Goal: Task Accomplishment & Management: Manage account settings

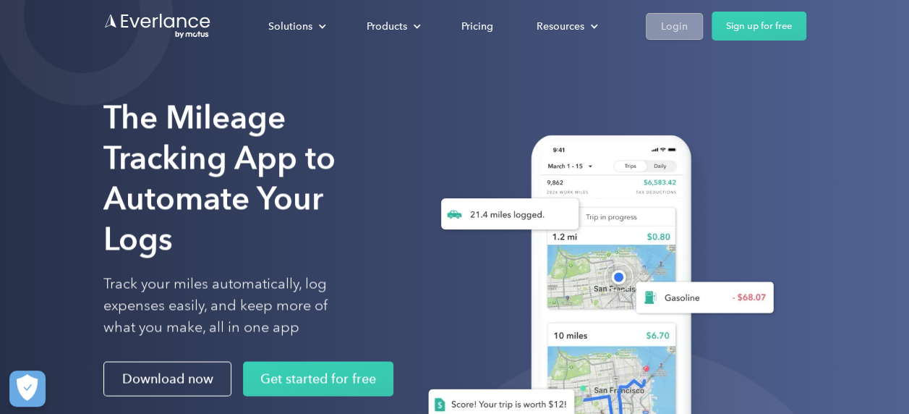
drag, startPoint x: 669, startPoint y: 26, endPoint x: 662, endPoint y: 33, distance: 10.2
click at [668, 26] on div "Login" at bounding box center [674, 26] width 27 height 18
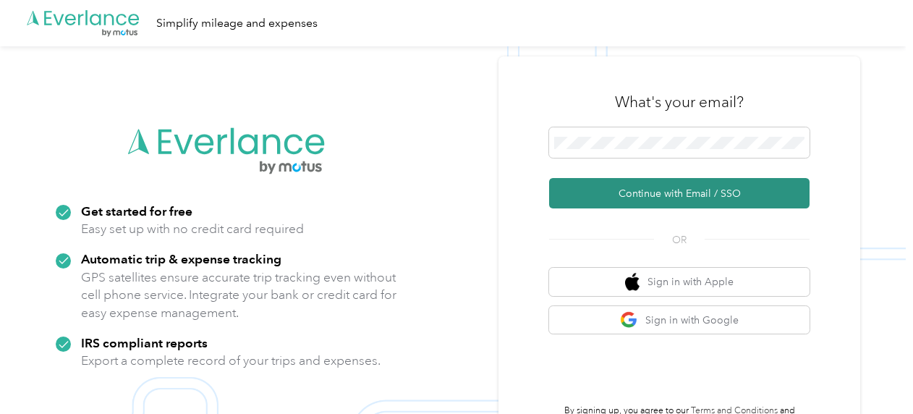
click at [642, 201] on button "Continue with Email / SSO" at bounding box center [679, 193] width 260 height 30
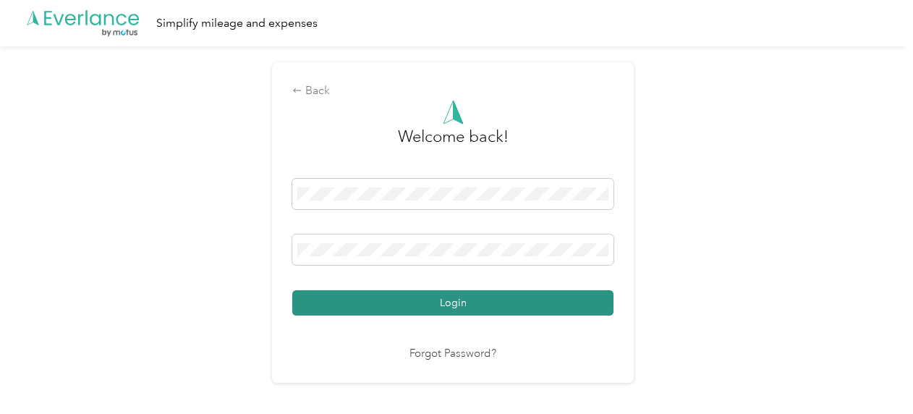
click at [470, 297] on button "Login" at bounding box center [452, 302] width 321 height 25
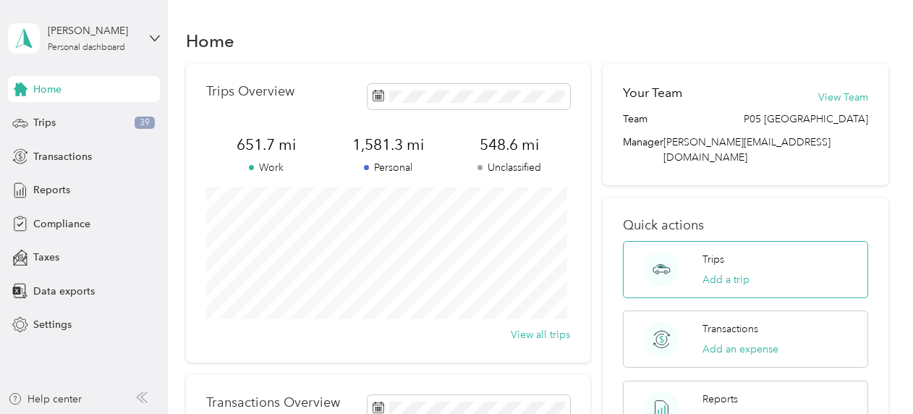
click at [653, 265] on icon at bounding box center [661, 268] width 17 height 7
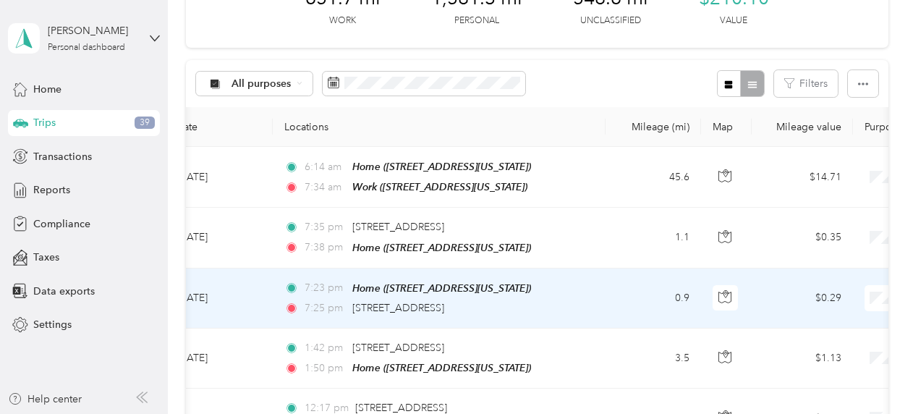
scroll to position [90, 0]
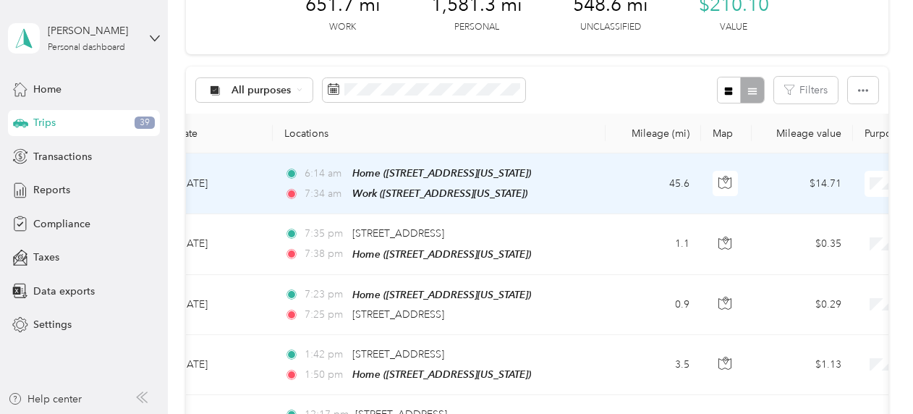
click at [798, 232] on span "Personal" at bounding box center [837, 233] width 134 height 15
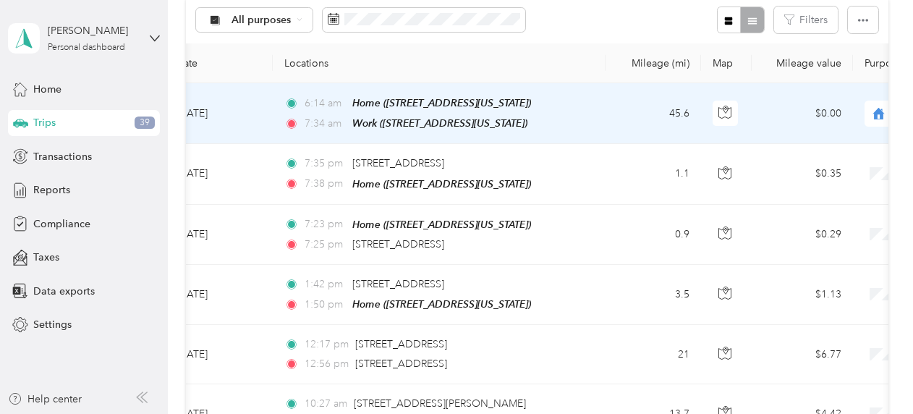
scroll to position [163, 0]
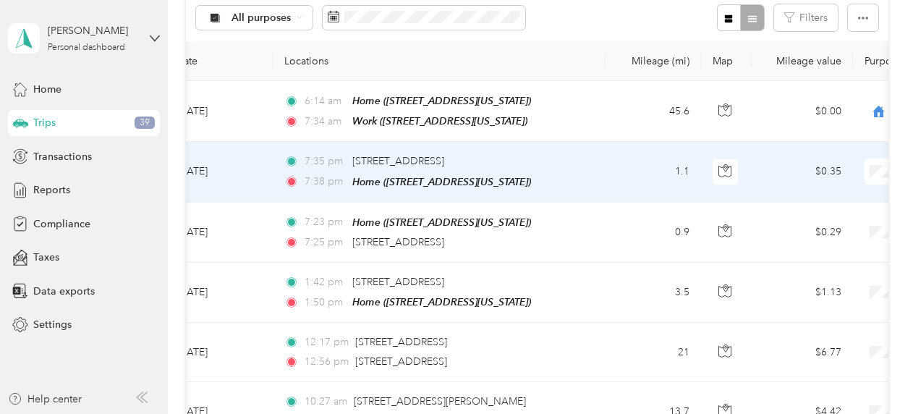
click at [797, 221] on span "Personal" at bounding box center [837, 220] width 134 height 15
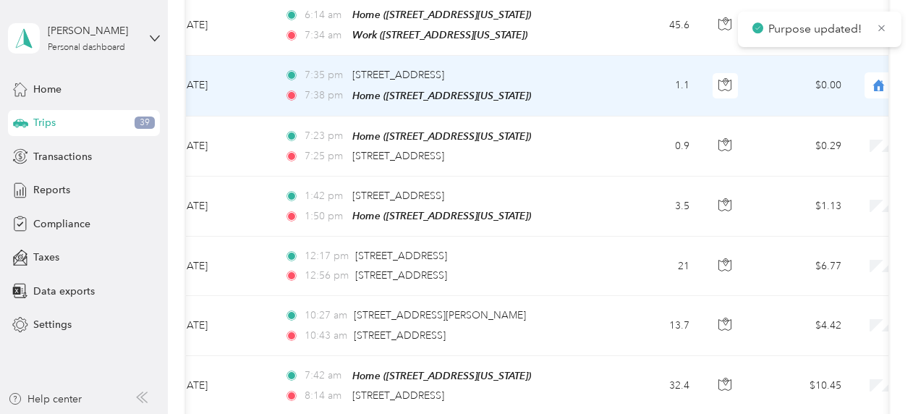
scroll to position [253, 0]
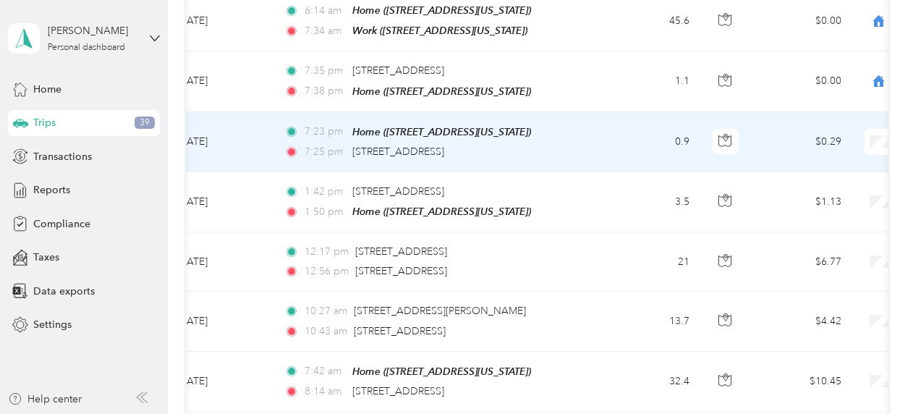
click at [783, 189] on span "Personal" at bounding box center [837, 189] width 134 height 15
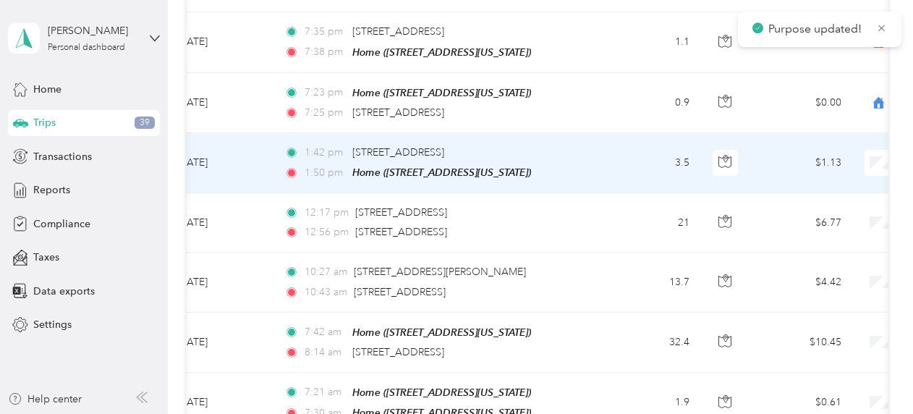
scroll to position [307, 0]
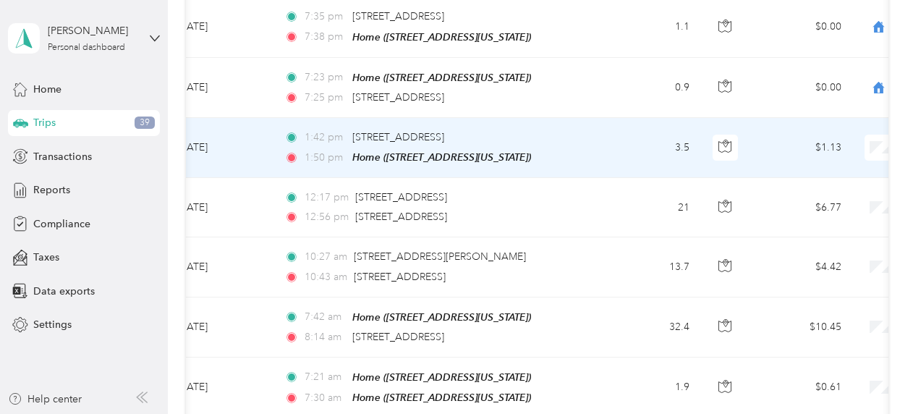
click at [792, 193] on span "Personal" at bounding box center [837, 194] width 134 height 15
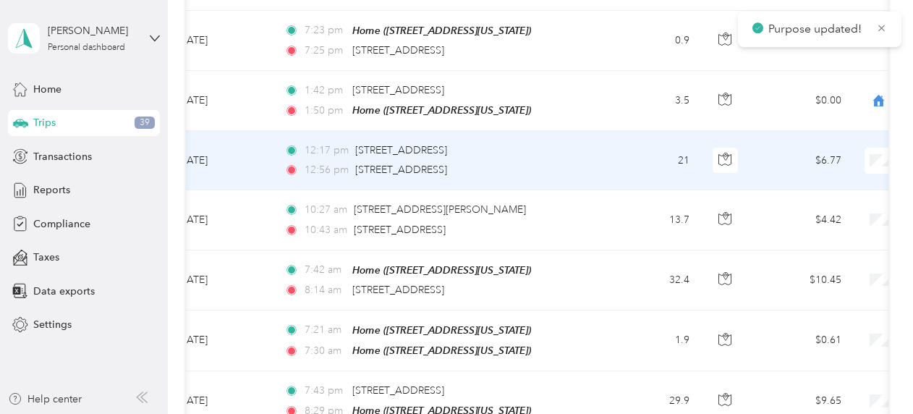
scroll to position [362, 0]
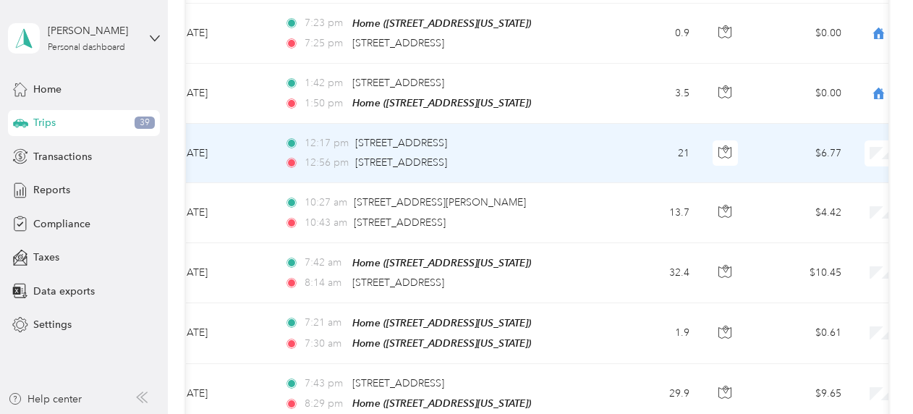
click at [785, 199] on span "Personal" at bounding box center [837, 199] width 134 height 15
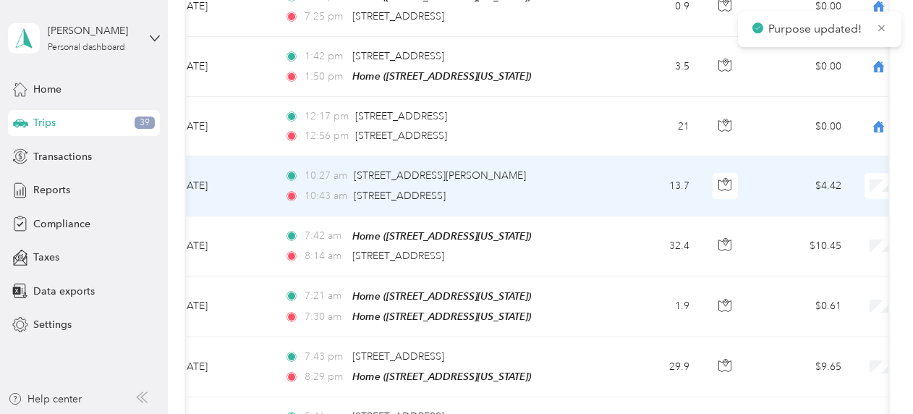
scroll to position [416, 0]
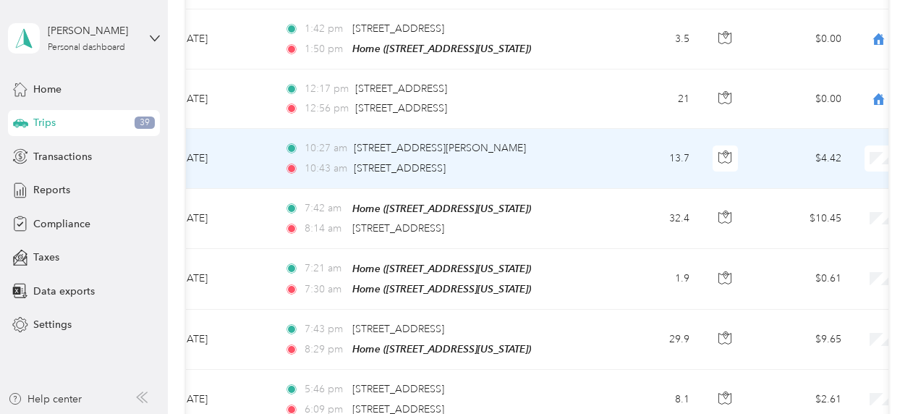
click at [784, 205] on span "Personal" at bounding box center [837, 204] width 134 height 15
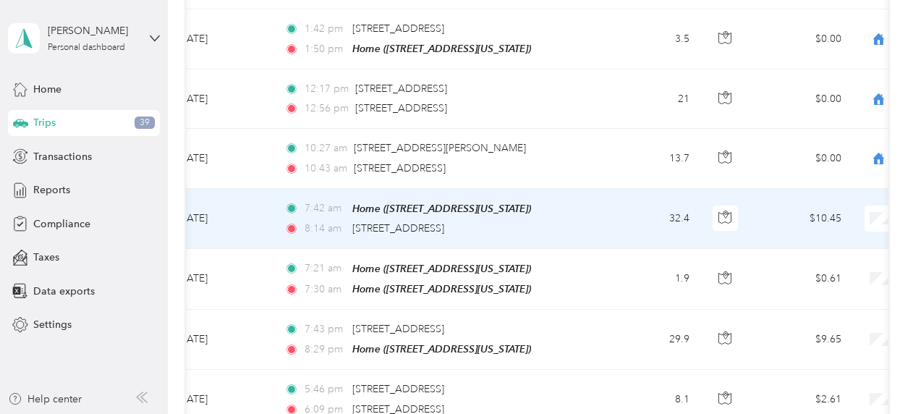
click at [783, 265] on li "Personal" at bounding box center [822, 264] width 179 height 25
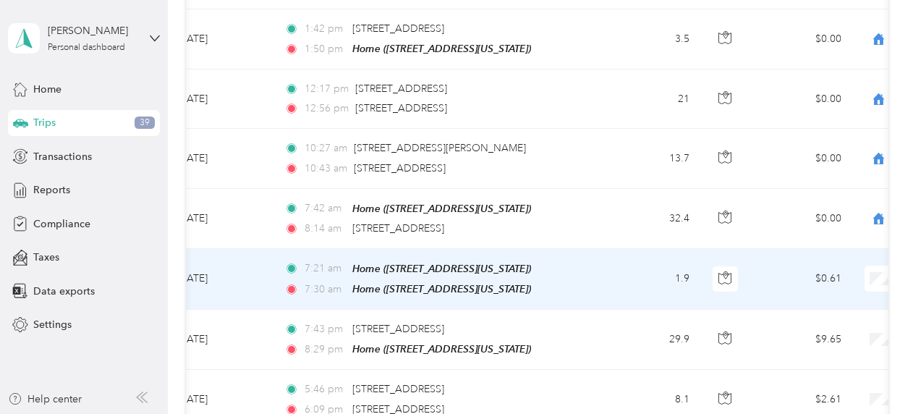
click at [789, 321] on span "Personal" at bounding box center [837, 323] width 134 height 15
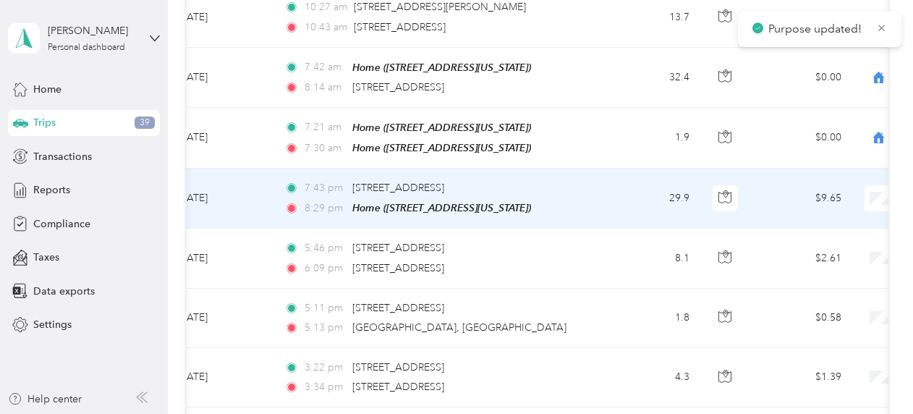
scroll to position [597, 0]
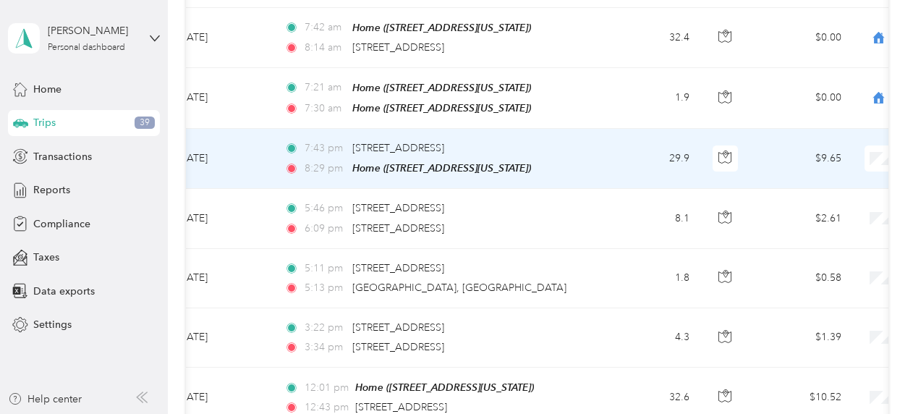
click at [791, 202] on span "Personal" at bounding box center [837, 196] width 134 height 15
click at [874, 153] on icon at bounding box center [878, 159] width 12 height 12
click at [801, 199] on span "Personal" at bounding box center [828, 202] width 117 height 15
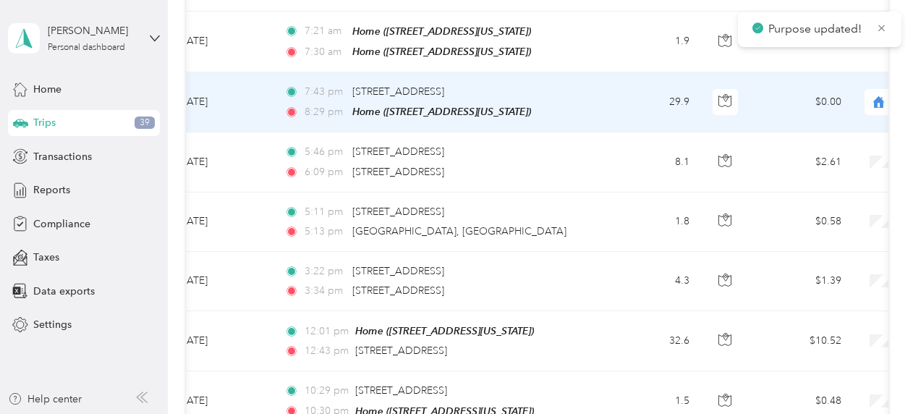
scroll to position [669, 0]
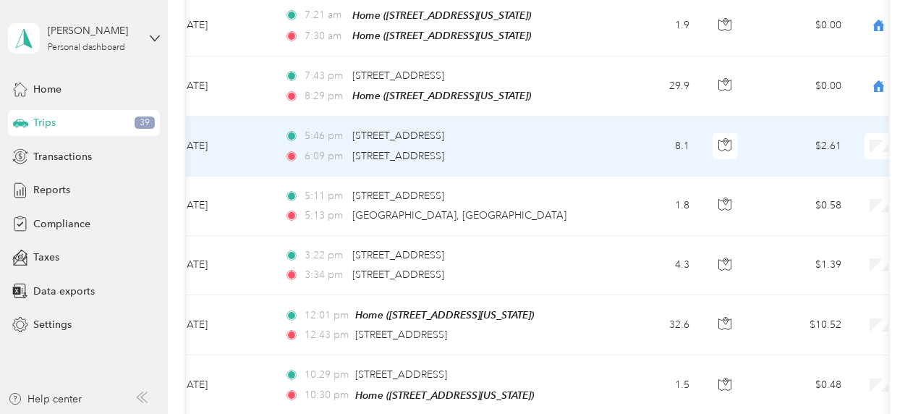
click at [794, 190] on span "Personal" at bounding box center [837, 189] width 134 height 15
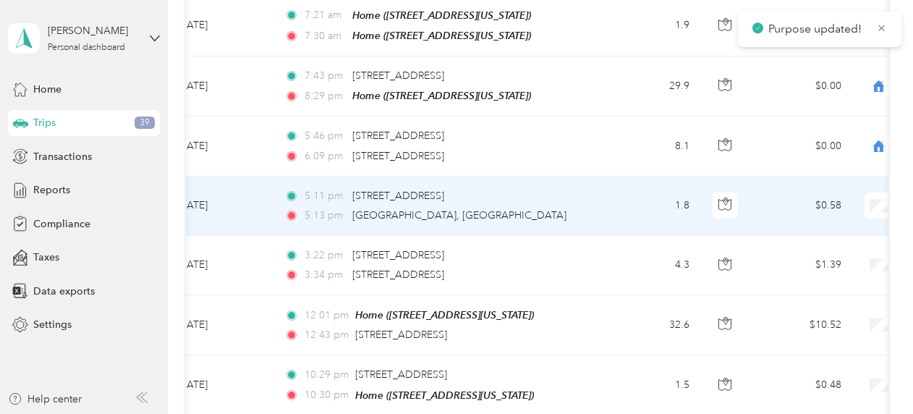
click at [787, 245] on span "Personal" at bounding box center [837, 247] width 134 height 15
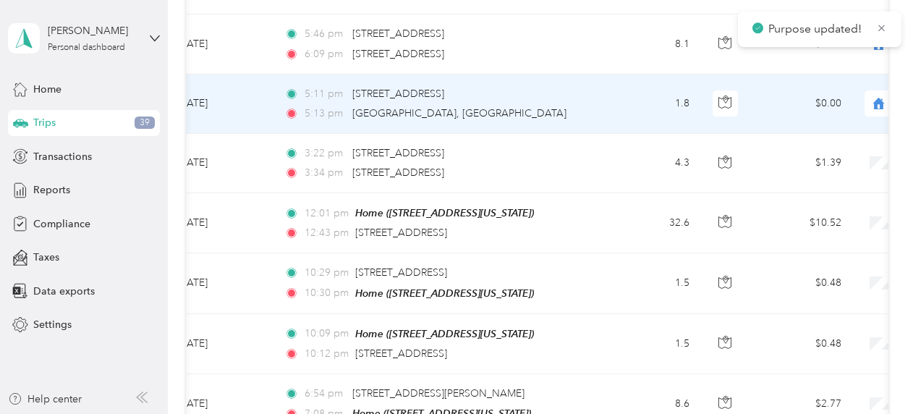
scroll to position [777, 0]
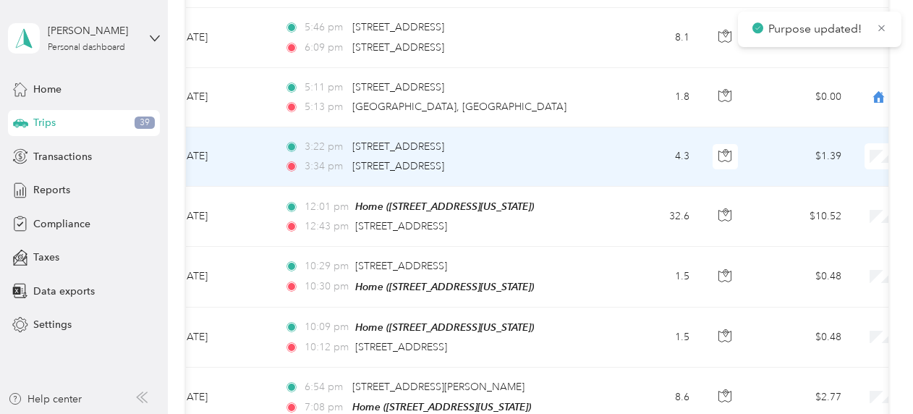
click at [790, 197] on span "Personal" at bounding box center [837, 198] width 134 height 15
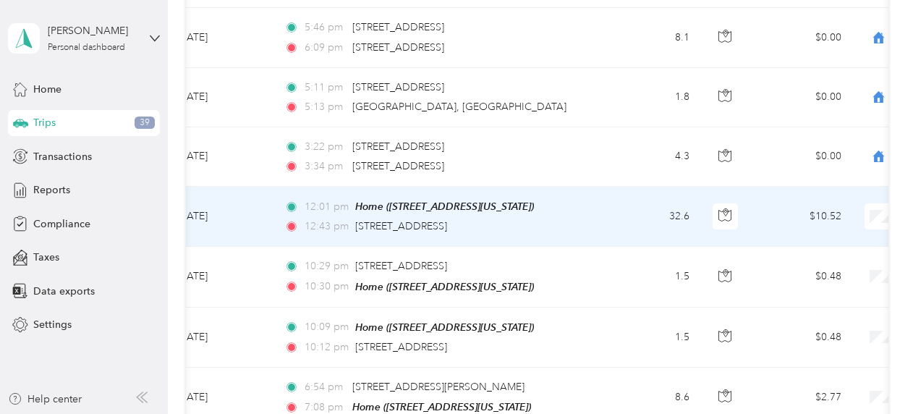
click at [778, 255] on span "Personal" at bounding box center [837, 257] width 134 height 15
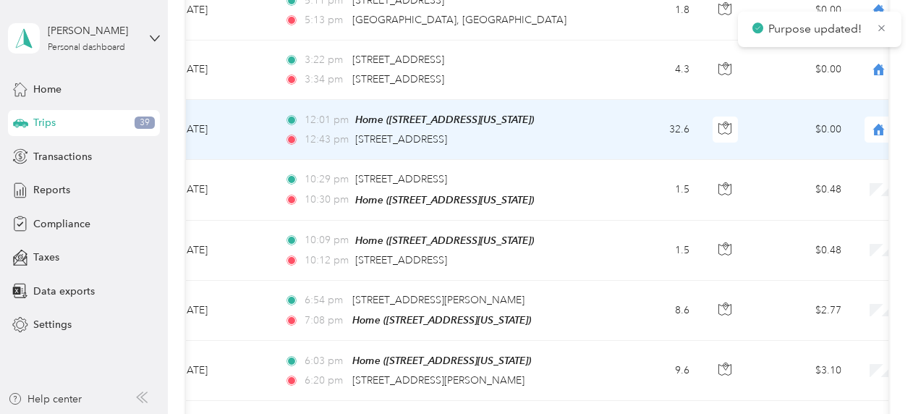
scroll to position [868, 0]
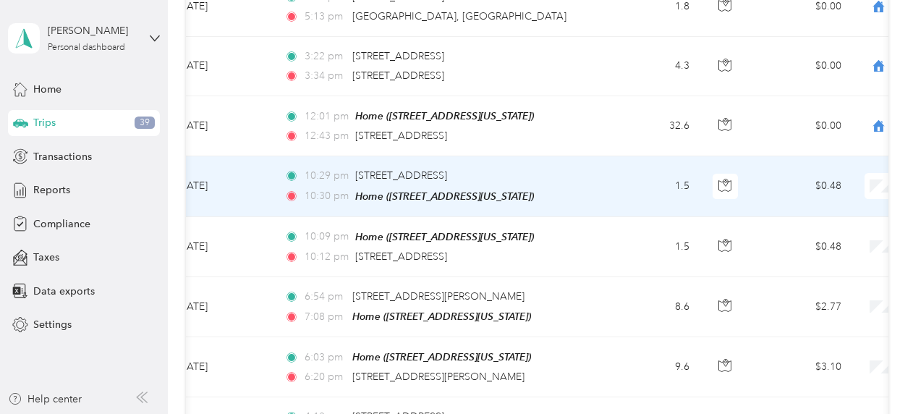
click at [796, 227] on span "Personal" at bounding box center [837, 227] width 134 height 15
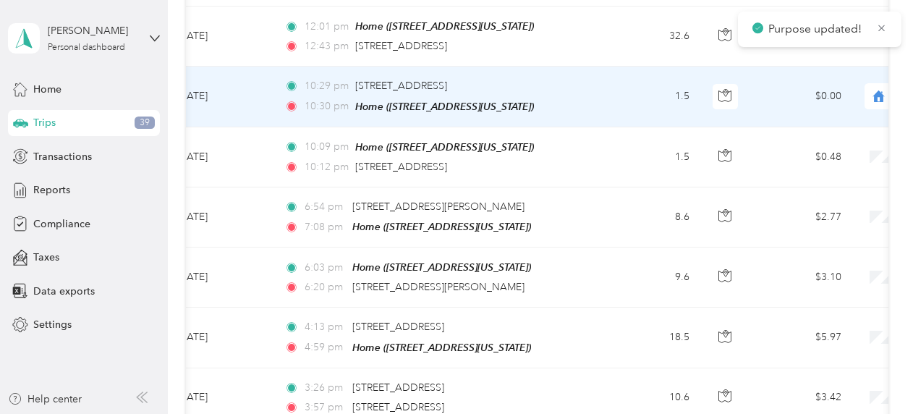
scroll to position [958, 0]
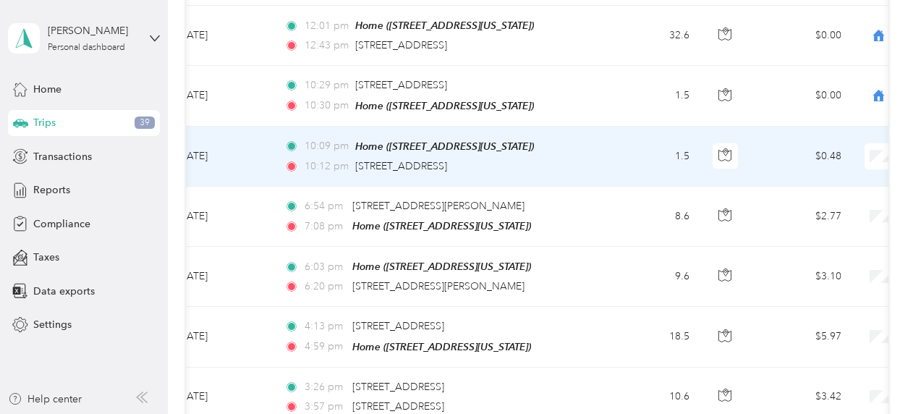
click at [797, 197] on li "Personal" at bounding box center [822, 195] width 179 height 25
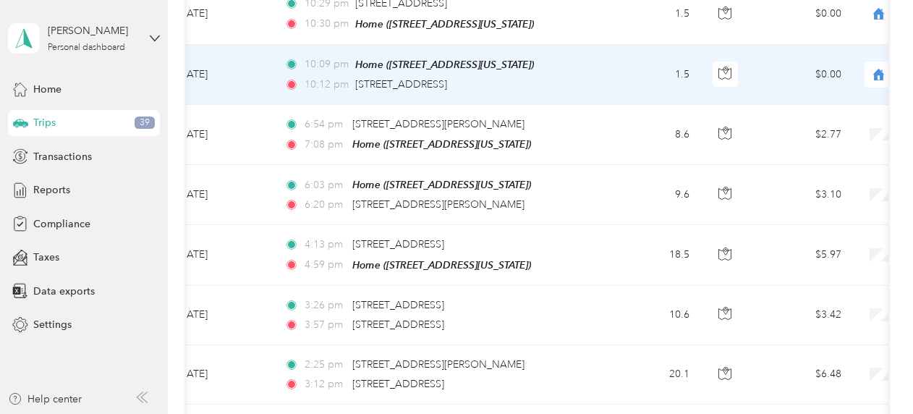
scroll to position [1049, 0]
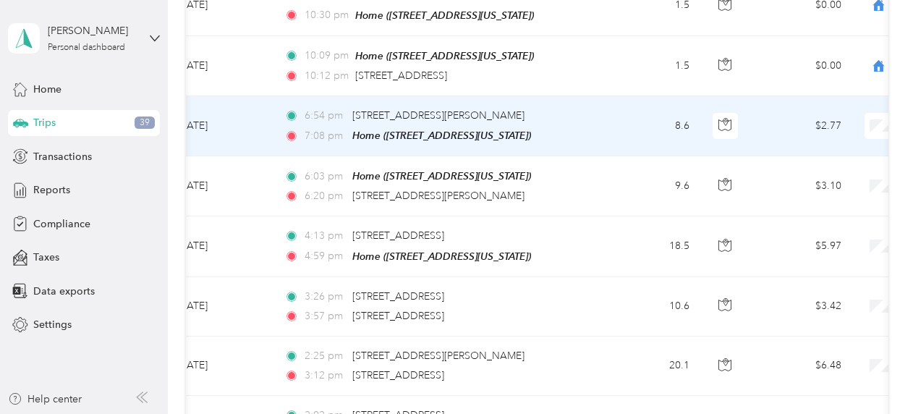
click at [799, 163] on span "Personal" at bounding box center [837, 164] width 134 height 15
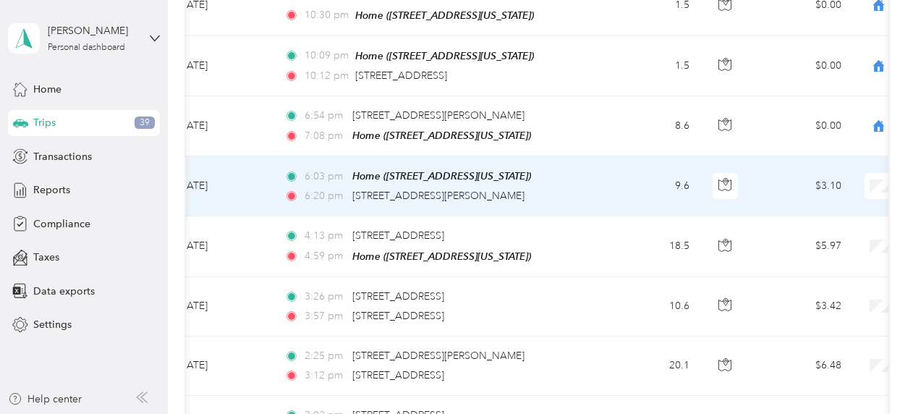
click at [786, 226] on li "Personal" at bounding box center [822, 223] width 179 height 25
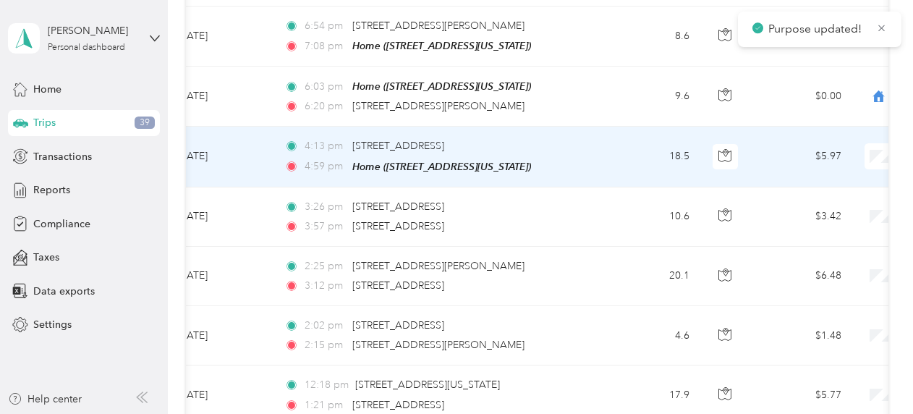
scroll to position [1139, 0]
click at [791, 192] on span "Personal" at bounding box center [837, 192] width 134 height 15
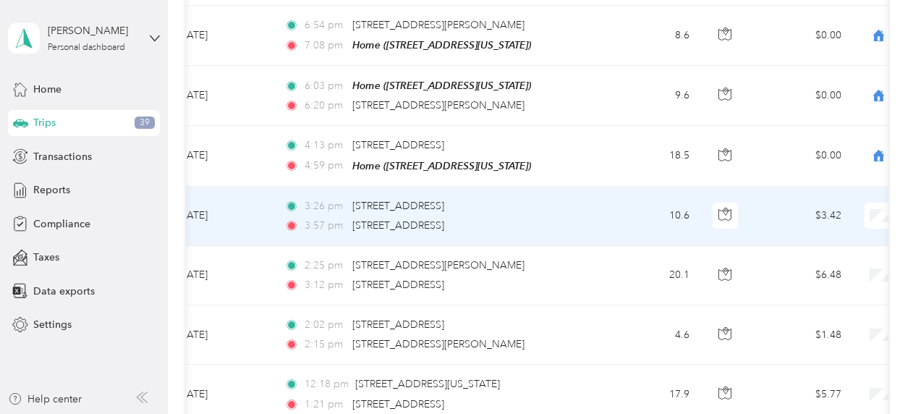
click at [785, 253] on span "Personal" at bounding box center [837, 251] width 134 height 15
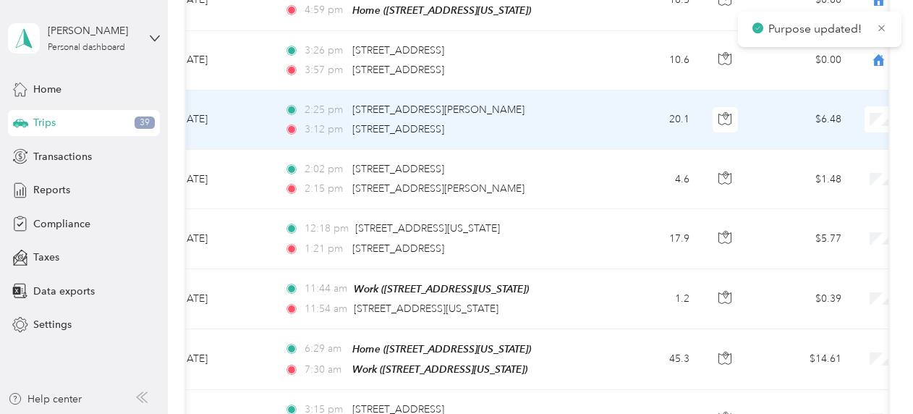
scroll to position [1302, 0]
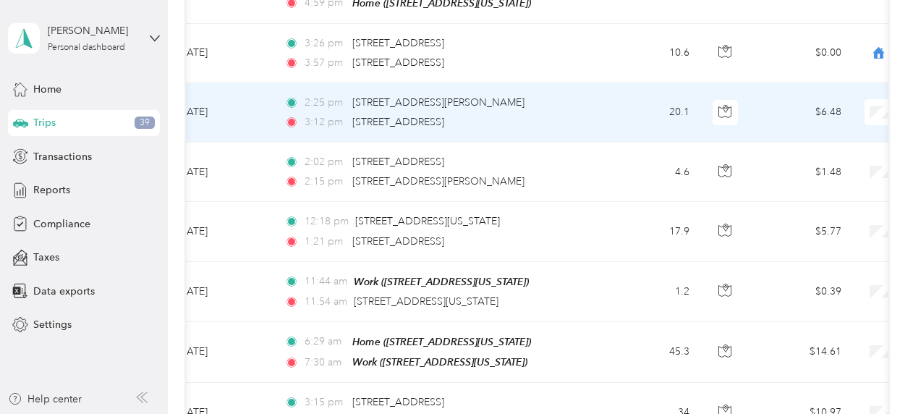
click at [832, 120] on span "Prudential Overall Supply" at bounding box center [837, 123] width 134 height 15
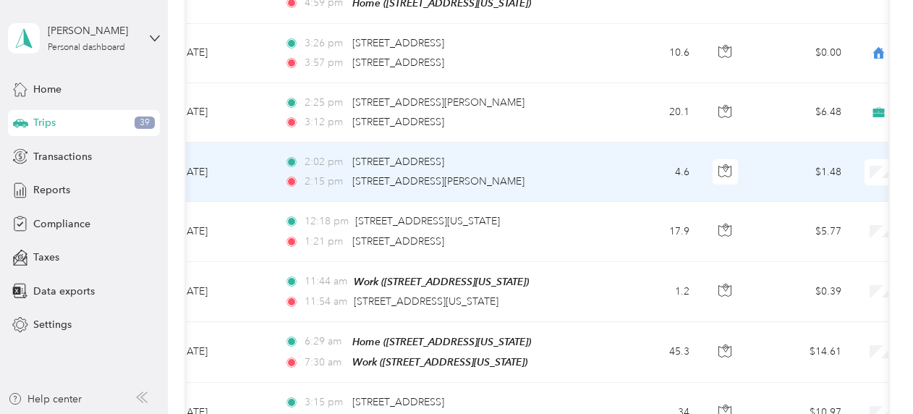
click at [835, 185] on li "Prudential Overall Supply" at bounding box center [822, 178] width 179 height 25
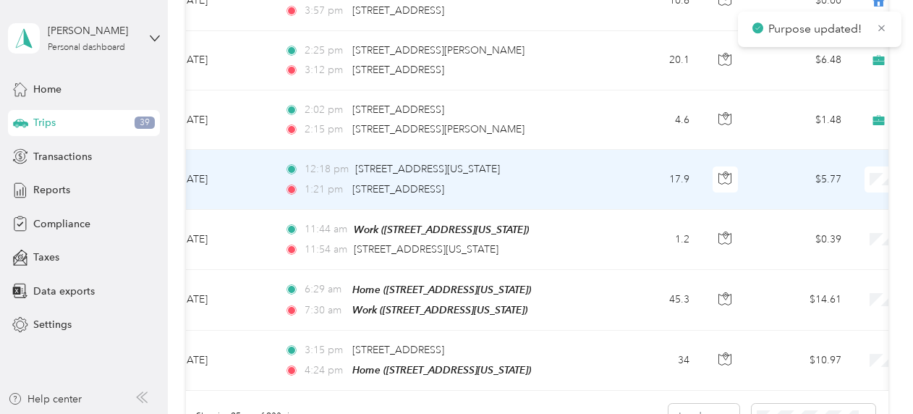
scroll to position [1356, 0]
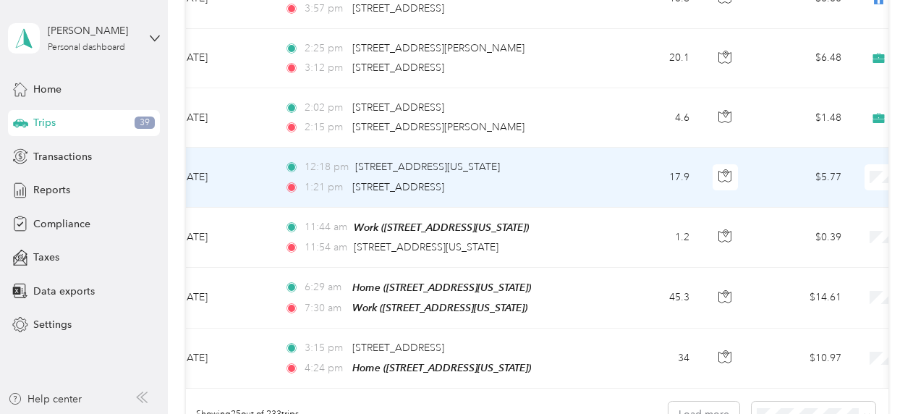
click at [823, 184] on span "Prudential Overall Supply" at bounding box center [837, 186] width 134 height 15
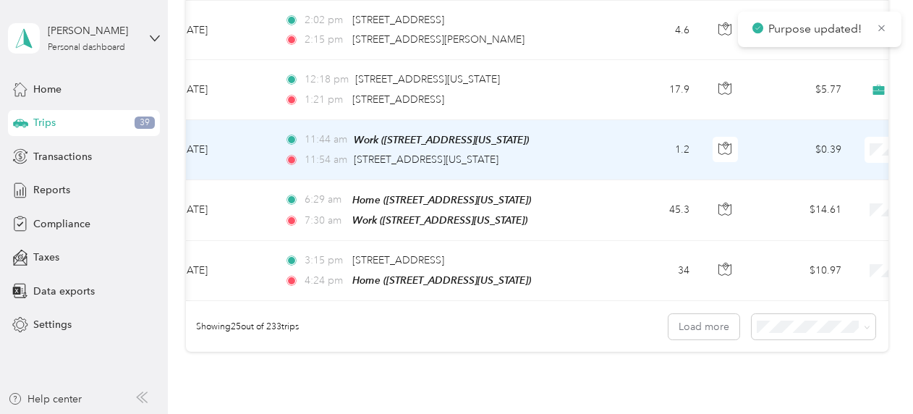
scroll to position [1446, 0]
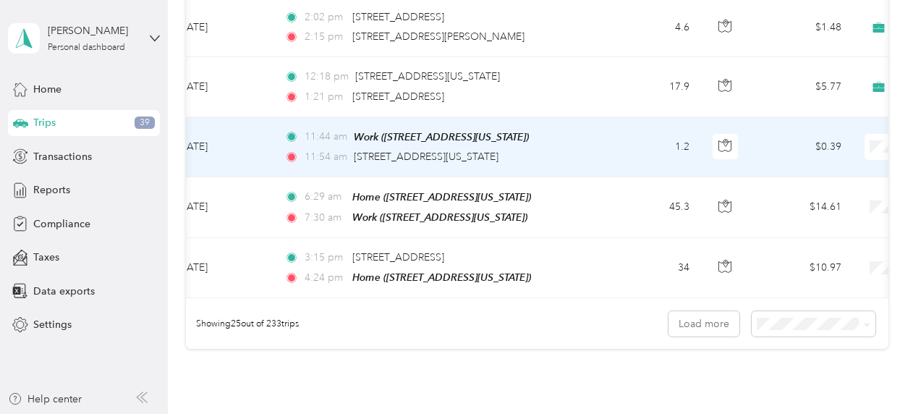
click at [802, 181] on span "Personal" at bounding box center [837, 179] width 134 height 15
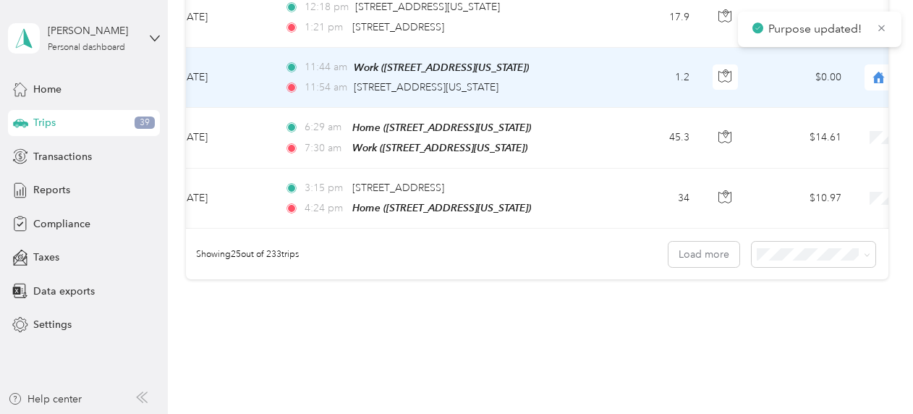
scroll to position [1519, 0]
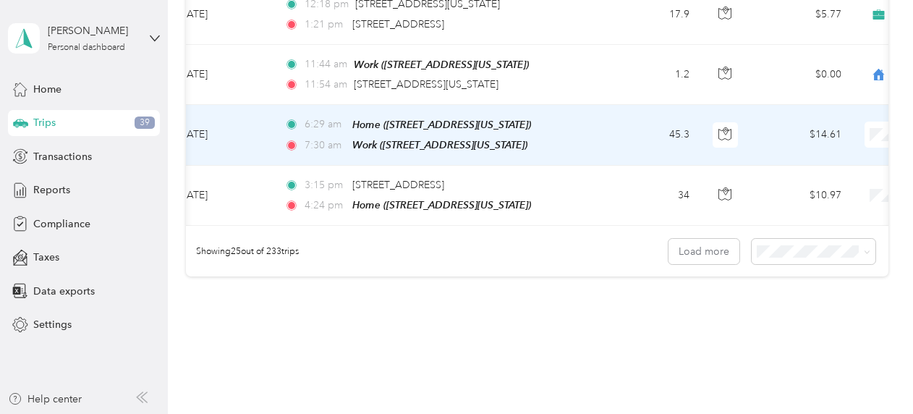
click at [796, 166] on span "Personal" at bounding box center [837, 168] width 134 height 15
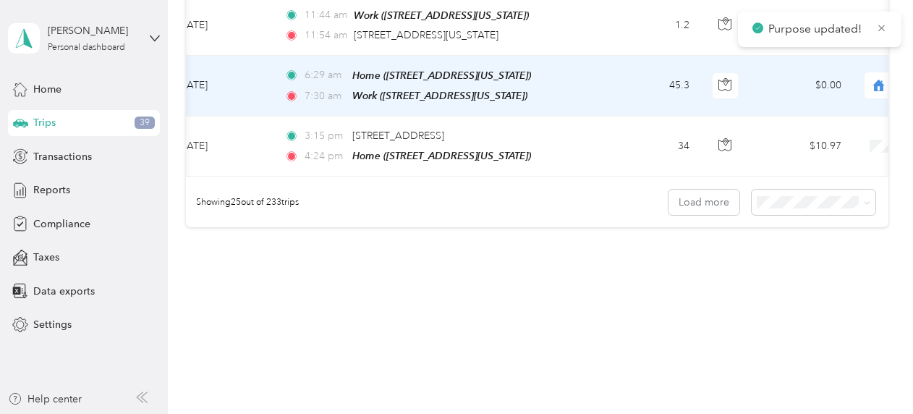
scroll to position [1572, 0]
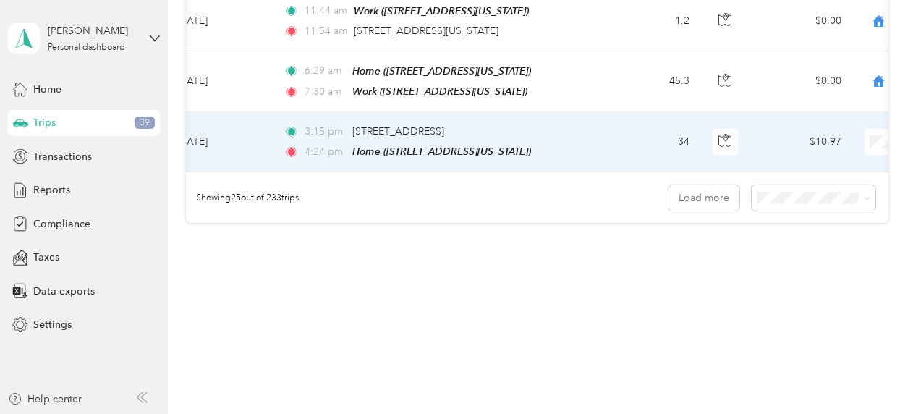
click at [798, 174] on span "Personal" at bounding box center [837, 174] width 134 height 15
click at [709, 188] on button "Load more" at bounding box center [703, 197] width 71 height 25
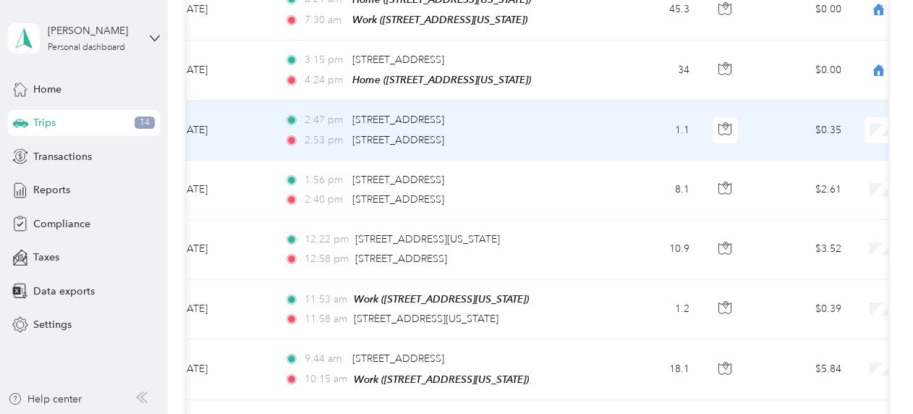
scroll to position [1645, 0]
click at [851, 132] on span "Prudential Overall Supply" at bounding box center [837, 136] width 134 height 15
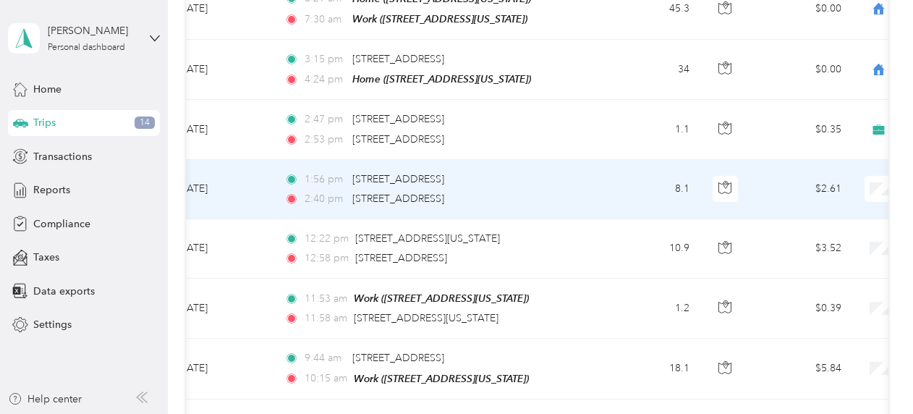
click at [837, 195] on span "Prudential Overall Supply" at bounding box center [837, 194] width 134 height 15
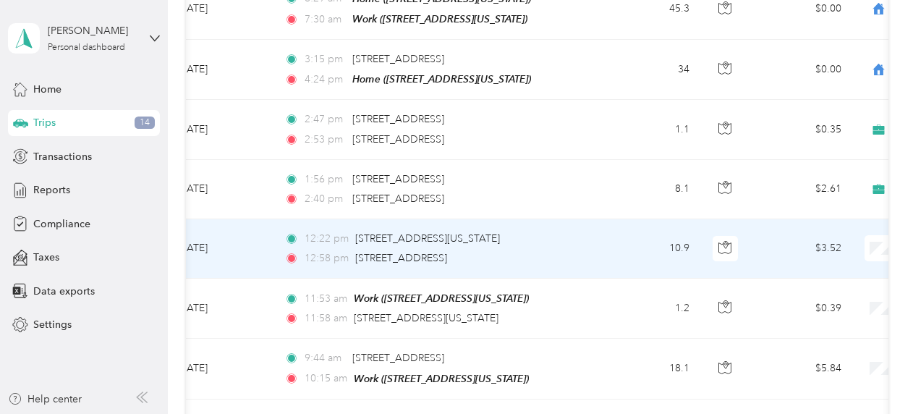
click at [808, 252] on span "Prudential Overall Supply" at bounding box center [837, 254] width 134 height 15
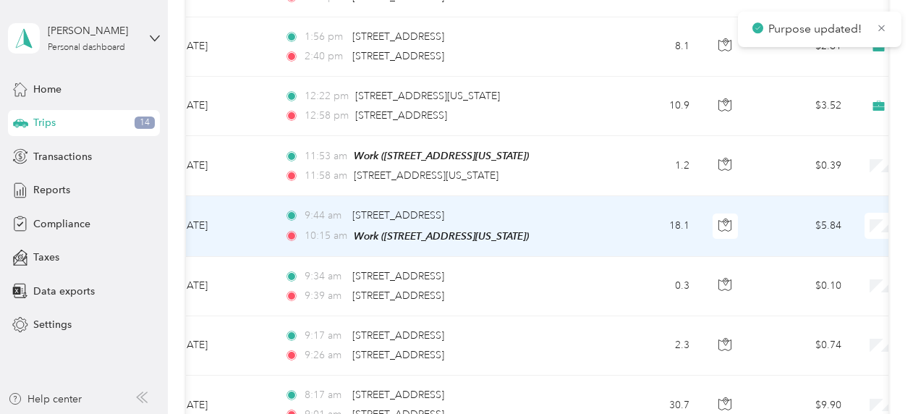
scroll to position [1807, 0]
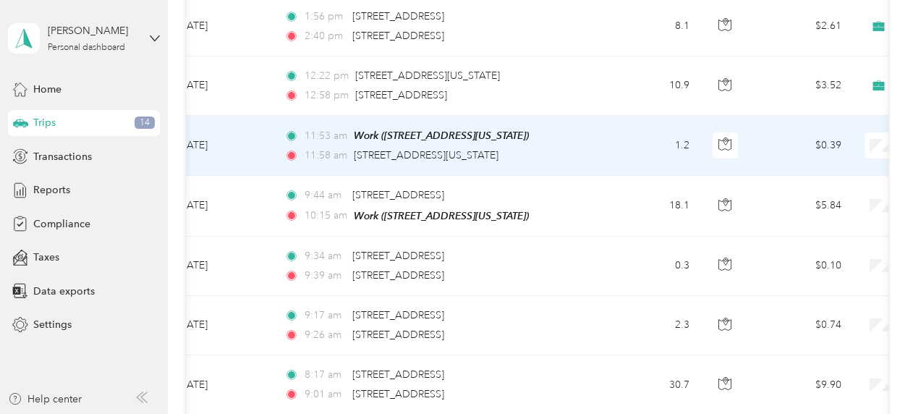
click at [796, 153] on span "Prudential Overall Supply" at bounding box center [837, 150] width 134 height 15
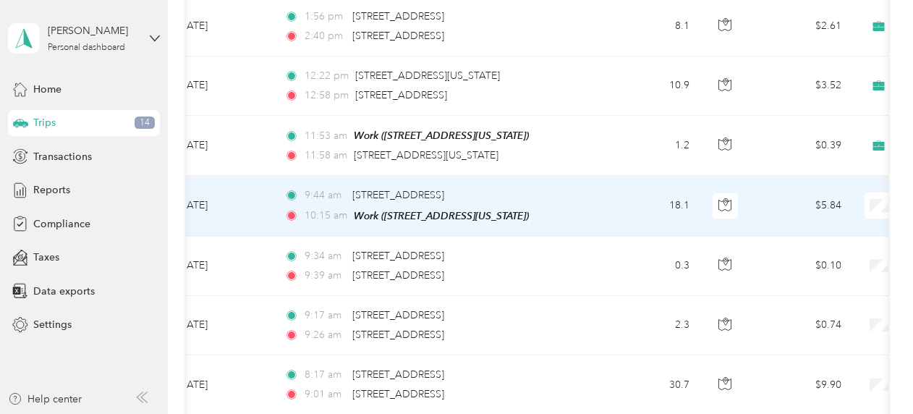
click at [816, 210] on span "Prudential Overall Supply" at bounding box center [837, 208] width 134 height 15
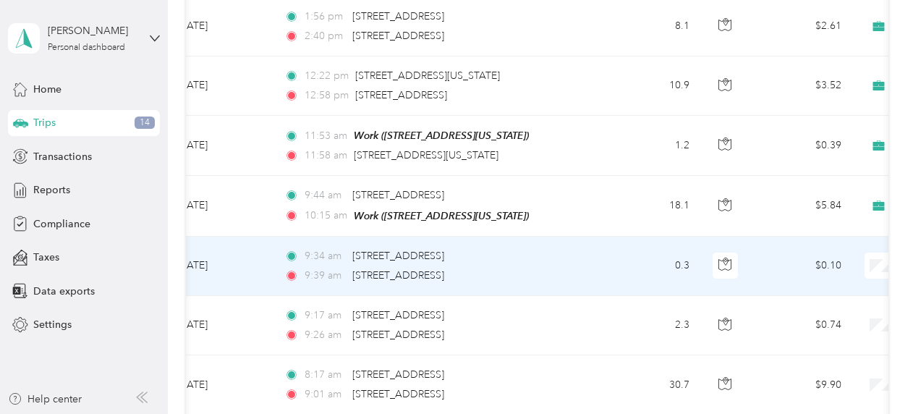
click at [791, 268] on span "Prudential Overall Supply" at bounding box center [837, 266] width 134 height 15
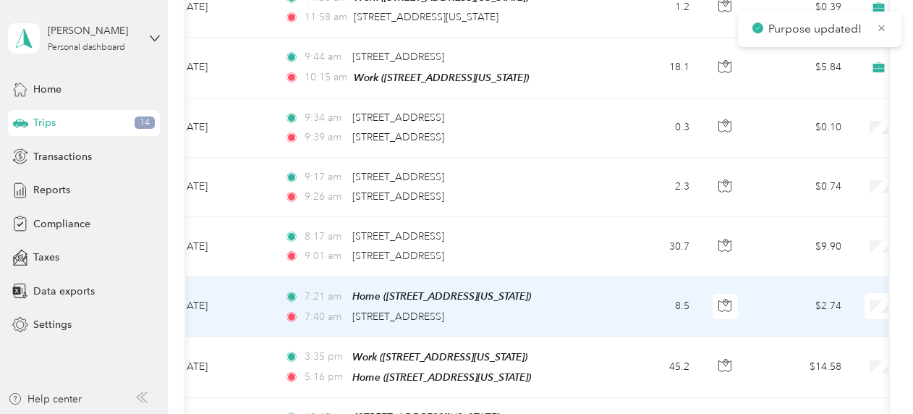
scroll to position [1952, 0]
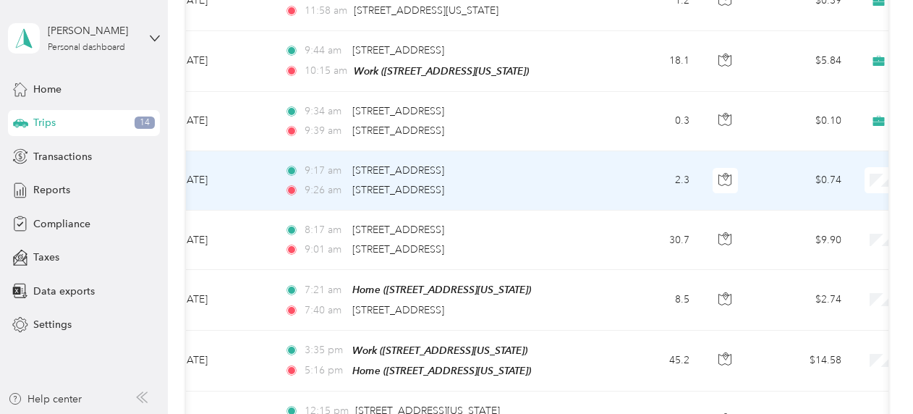
click at [828, 182] on span "Prudential Overall Supply" at bounding box center [837, 183] width 134 height 15
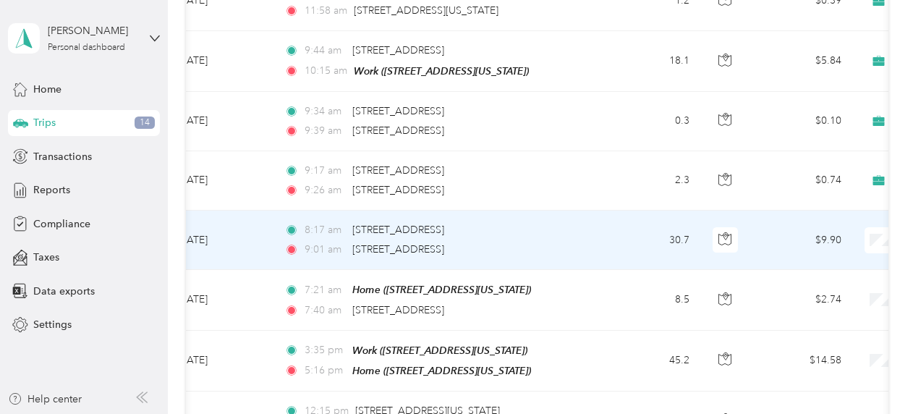
click at [830, 244] on span "Prudential Overall Supply" at bounding box center [837, 243] width 134 height 15
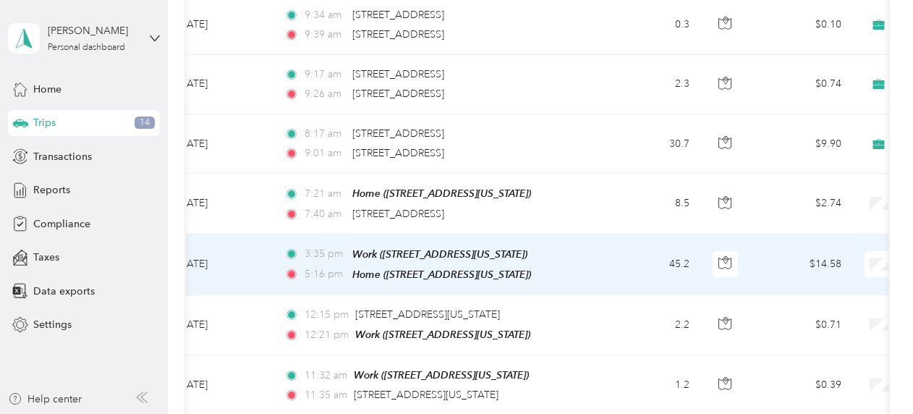
scroll to position [2061, 0]
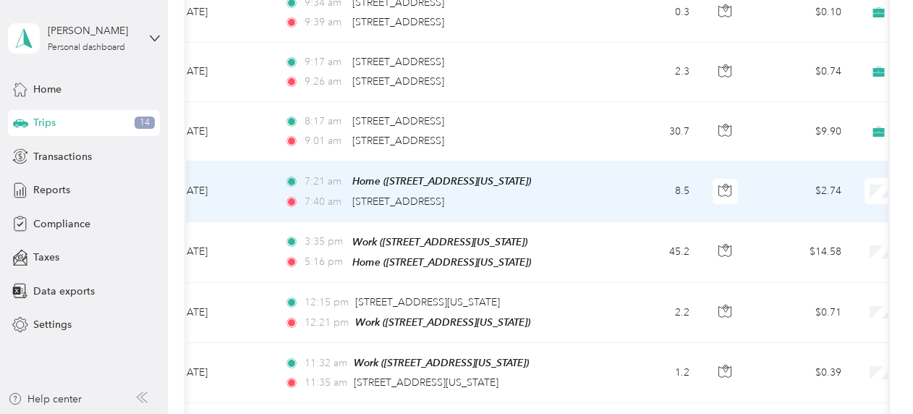
click at [799, 218] on span "Personal" at bounding box center [837, 219] width 134 height 15
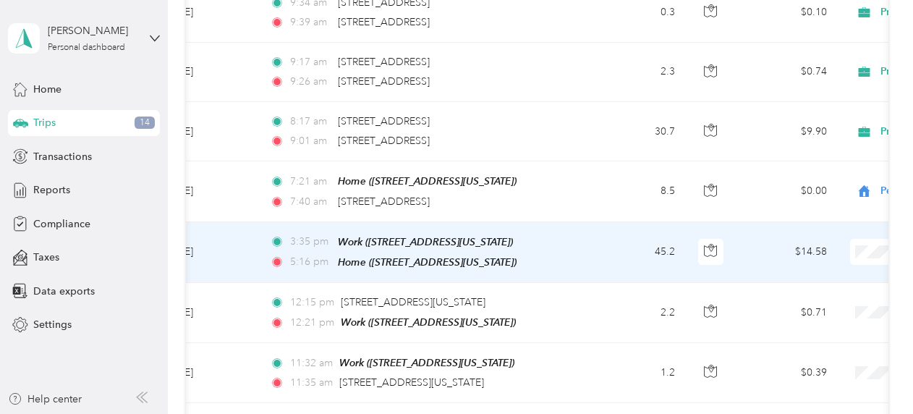
click at [788, 276] on span "Personal" at bounding box center [837, 277] width 134 height 15
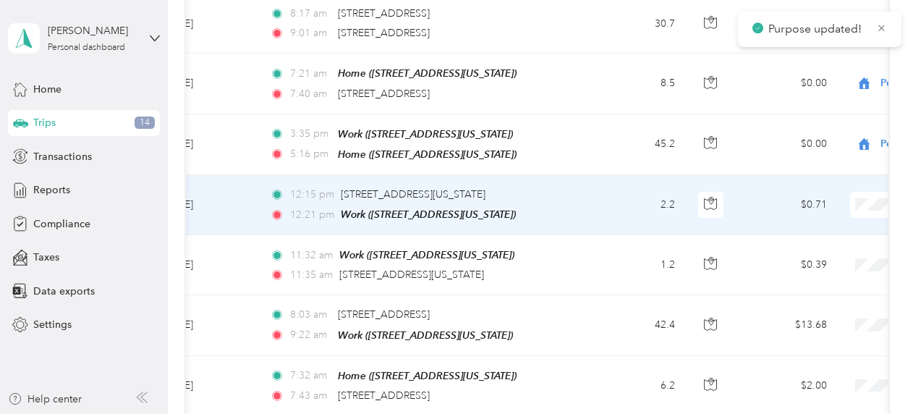
scroll to position [2169, 0]
click at [793, 227] on span "Personal" at bounding box center [837, 228] width 134 height 15
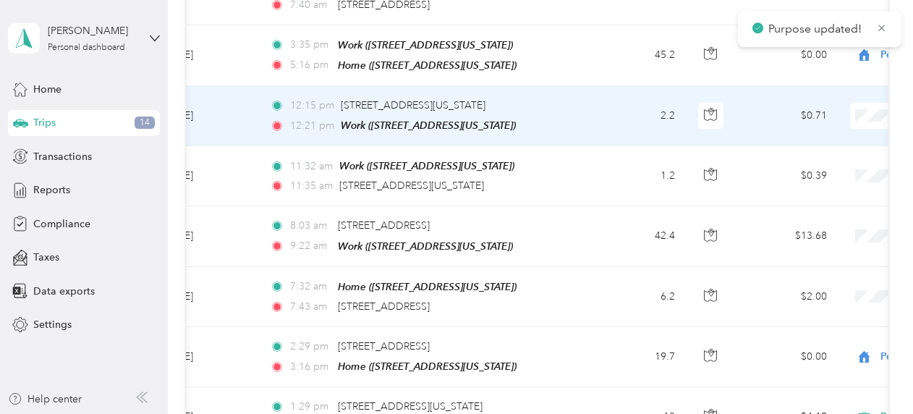
scroll to position [2259, 0]
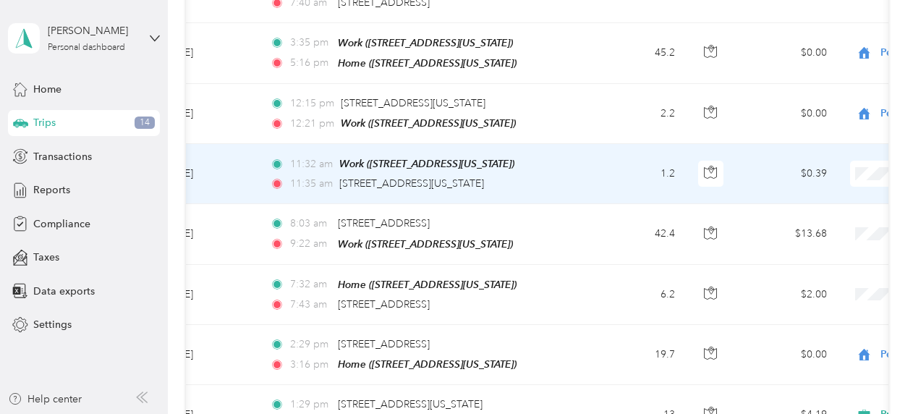
click at [795, 197] on span "Personal" at bounding box center [837, 198] width 134 height 15
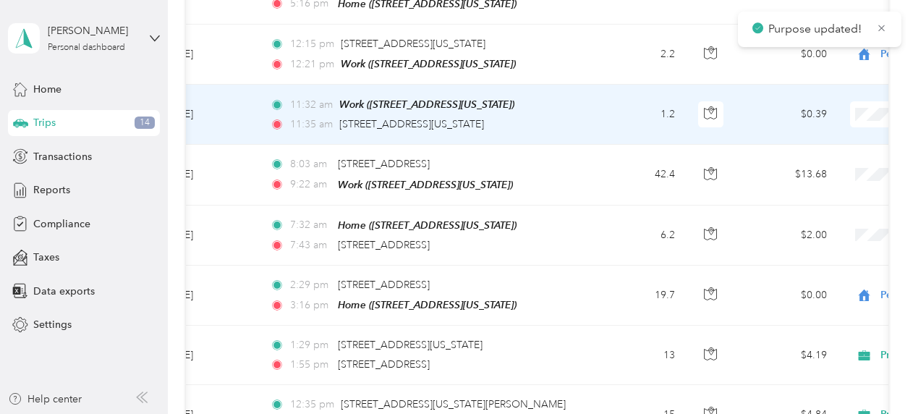
scroll to position [2332, 0]
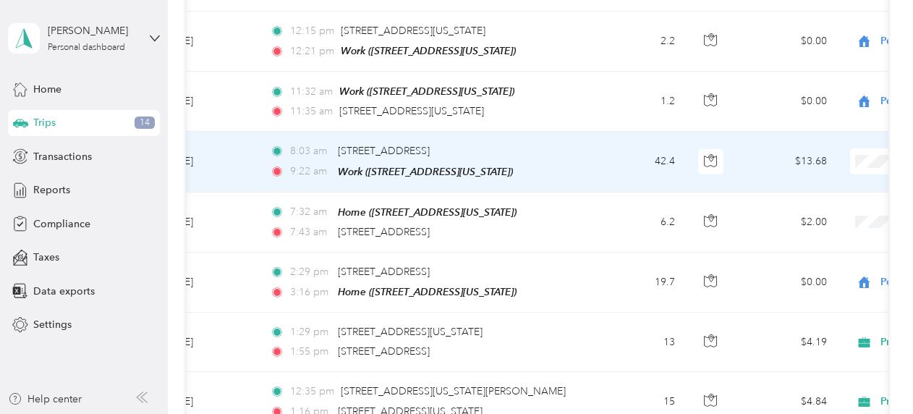
click at [794, 181] on span "Personal" at bounding box center [837, 184] width 134 height 15
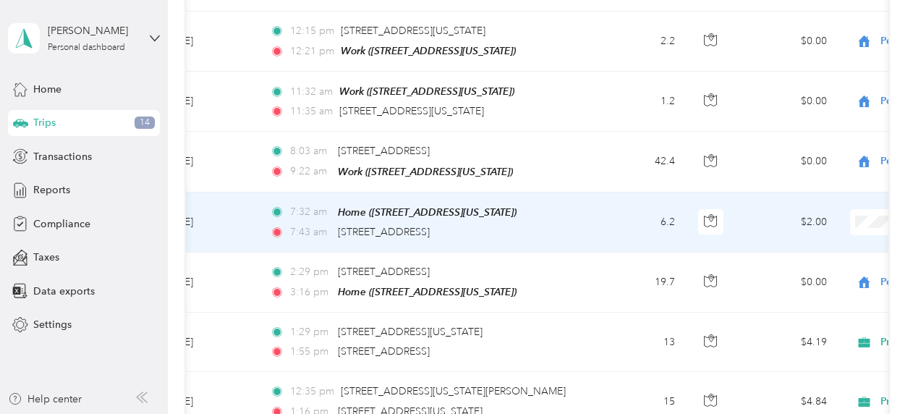
click at [785, 243] on span "Personal" at bounding box center [837, 237] width 134 height 15
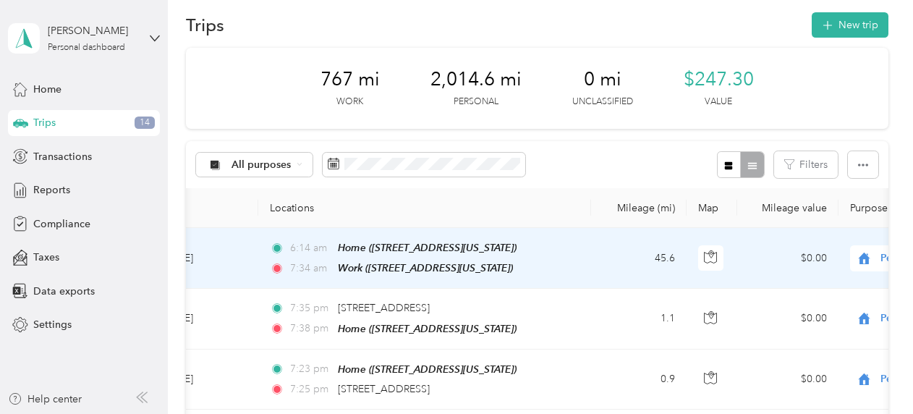
scroll to position [0, 0]
